Goal: Book appointment/travel/reservation

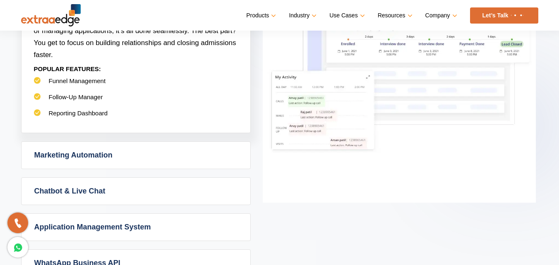
scroll to position [414, 0]
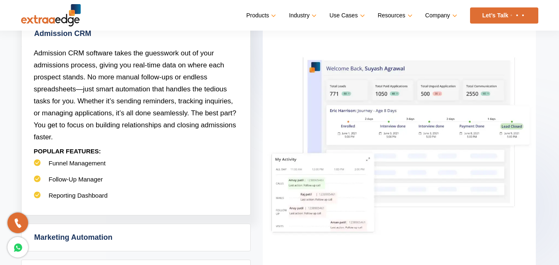
click at [497, 16] on link "Let’s Talk" at bounding box center [504, 15] width 68 height 16
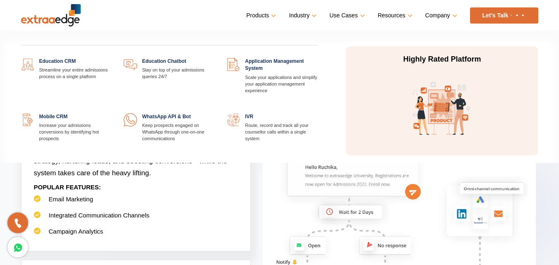
click at [273, 13] on link "Products" at bounding box center [260, 16] width 28 height 12
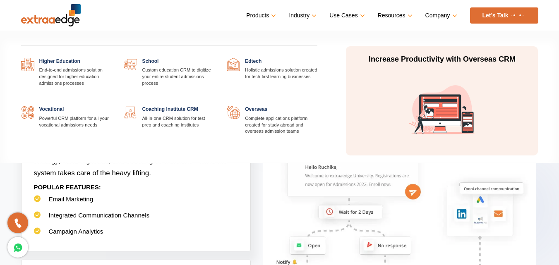
click at [309, 15] on link "Industry" at bounding box center [302, 16] width 26 height 12
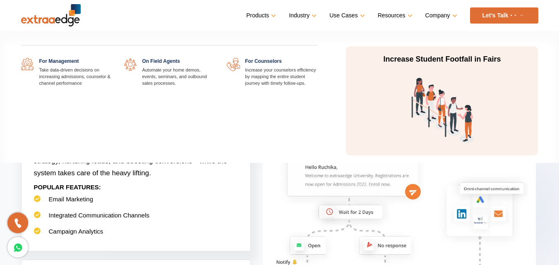
click at [355, 14] on link "Use Cases" at bounding box center [346, 16] width 34 height 12
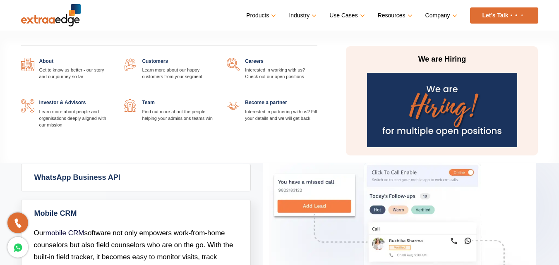
click at [453, 14] on link "Company" at bounding box center [440, 16] width 30 height 12
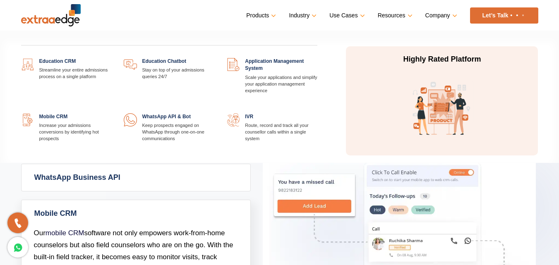
click at [268, 14] on link "Products" at bounding box center [260, 16] width 28 height 12
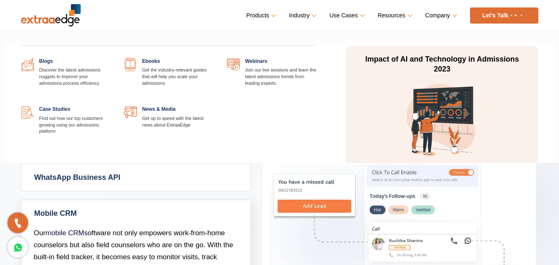
click at [408, 14] on link "Resources" at bounding box center [394, 16] width 33 height 12
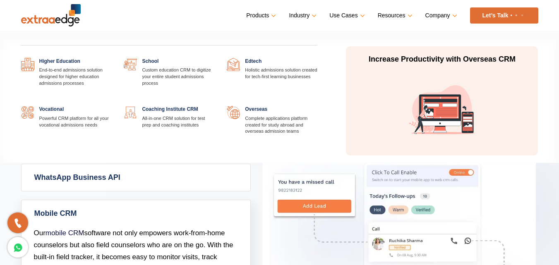
click at [305, 15] on link "Industry" at bounding box center [302, 16] width 26 height 12
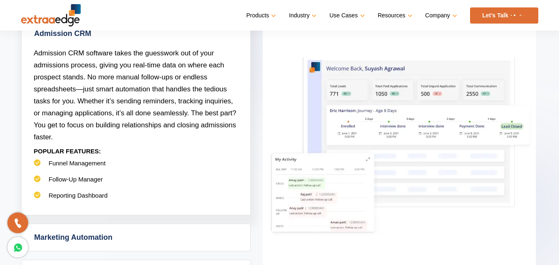
click at [485, 14] on link "Let’s Talk" at bounding box center [504, 15] width 68 height 16
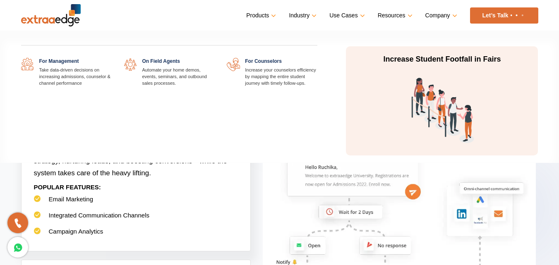
click at [359, 14] on link "Use Cases" at bounding box center [346, 16] width 34 height 12
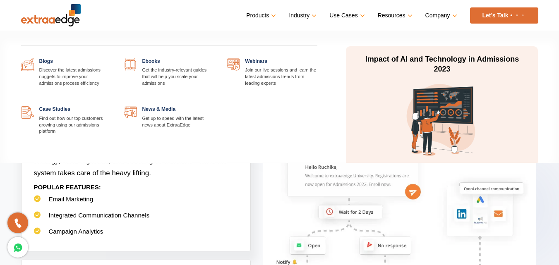
click at [407, 14] on link "Resources" at bounding box center [394, 16] width 33 height 12
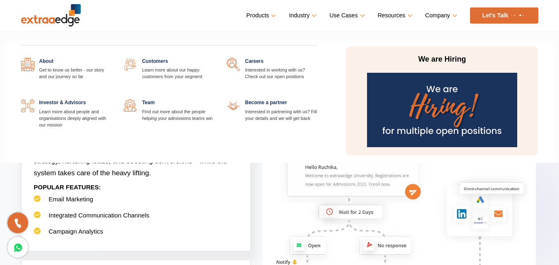
click at [450, 16] on link "Company" at bounding box center [440, 16] width 30 height 12
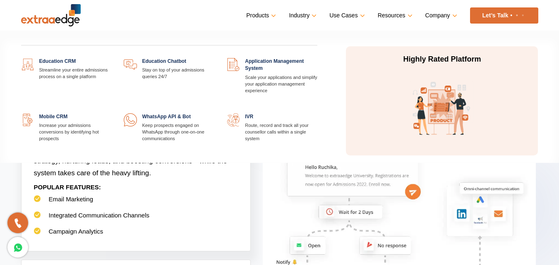
click at [270, 13] on link "Products" at bounding box center [260, 16] width 28 height 12
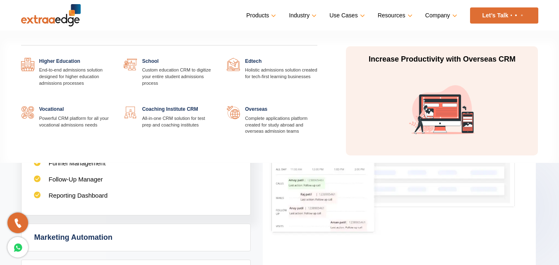
click at [312, 14] on link "Industry" at bounding box center [302, 16] width 26 height 12
click at [312, 15] on link "Industry" at bounding box center [302, 16] width 26 height 12
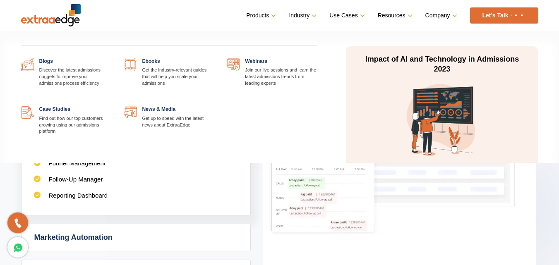
click at [406, 16] on link "Resources" at bounding box center [394, 16] width 33 height 12
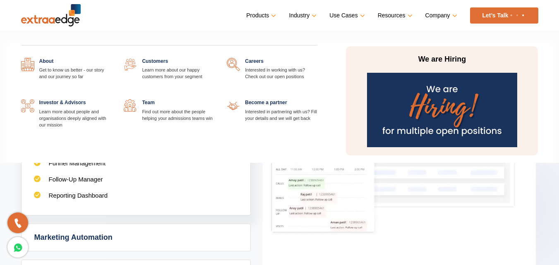
click at [443, 14] on link "Company" at bounding box center [440, 16] width 30 height 12
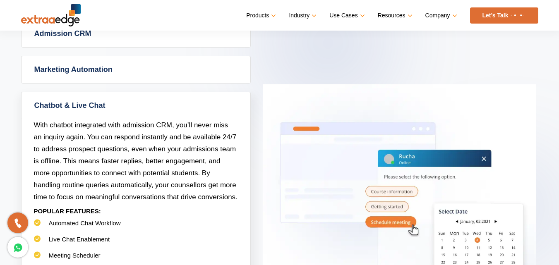
click at [381, 107] on img at bounding box center [399, 221] width 273 height 275
click at [548, 173] on section "Powerful Admission CRM with simplicity Admission CRM Admission CRM software tak…" at bounding box center [279, 163] width 559 height 532
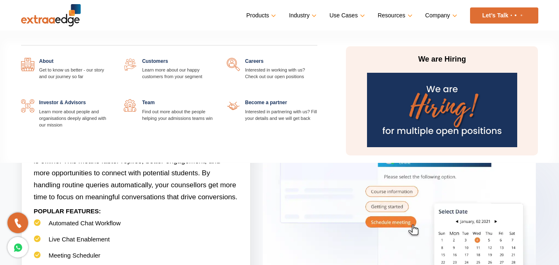
click at [443, 16] on link "Company" at bounding box center [440, 16] width 30 height 12
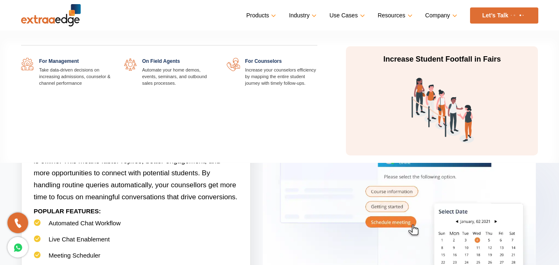
click at [344, 17] on link "Use Cases" at bounding box center [346, 16] width 34 height 12
click at [345, 16] on link "Use Cases" at bounding box center [346, 16] width 34 height 12
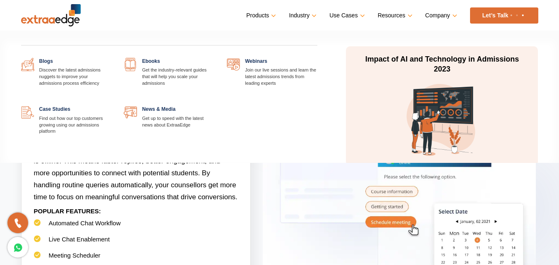
click at [390, 15] on link "Resources" at bounding box center [394, 16] width 33 height 12
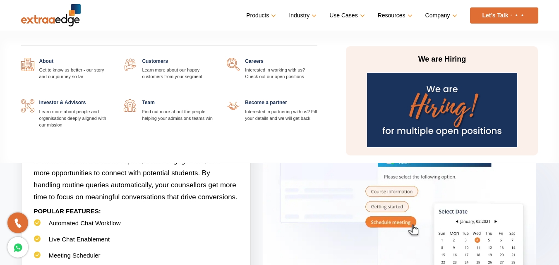
click at [440, 15] on link "Company" at bounding box center [440, 16] width 30 height 12
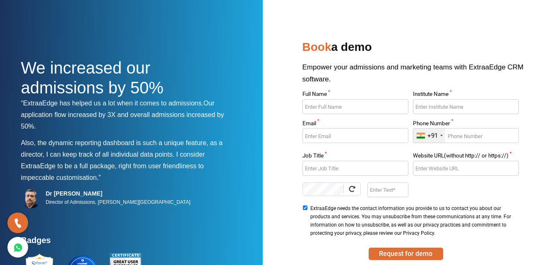
click at [310, 170] on input "Job Title *" at bounding box center [355, 168] width 106 height 15
